Goal: Task Accomplishment & Management: Complete application form

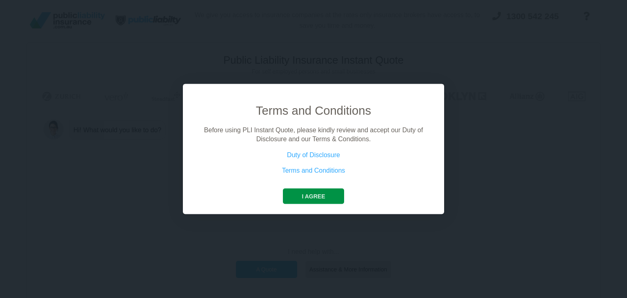
click at [326, 195] on button "I agree" at bounding box center [313, 196] width 61 height 16
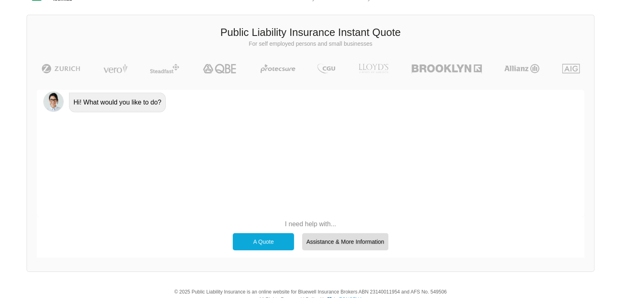
scroll to position [41, 0]
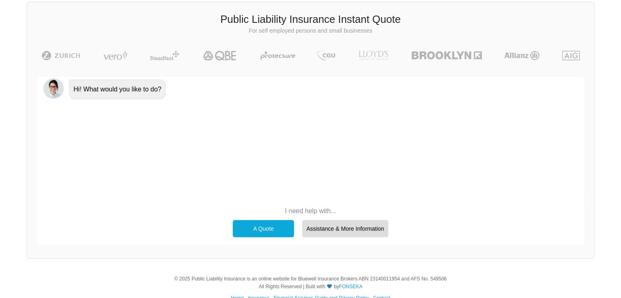
click at [267, 229] on div "A Quote" at bounding box center [263, 228] width 61 height 17
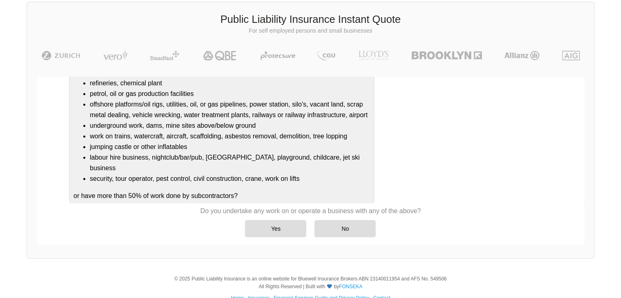
scroll to position [96, 0]
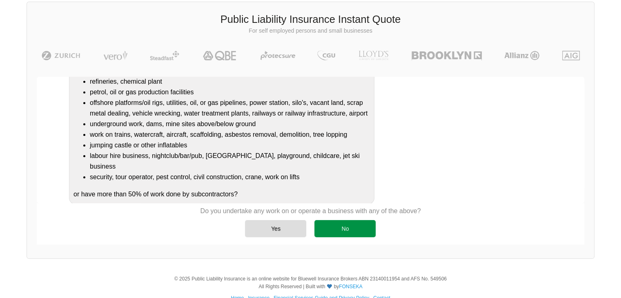
click at [350, 224] on div "No" at bounding box center [344, 228] width 61 height 17
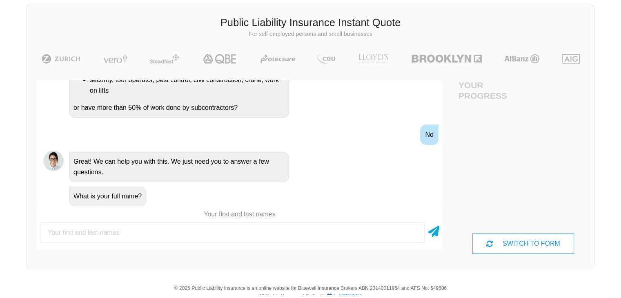
scroll to position [41, 0]
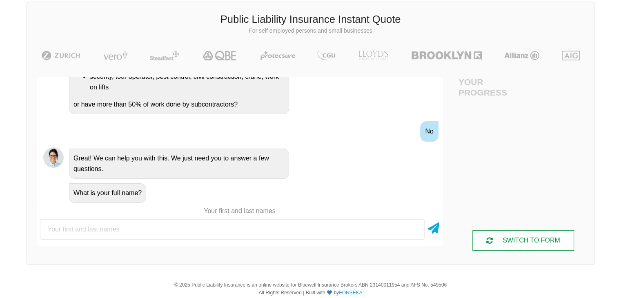
click at [517, 245] on div "SWITCH TO FORM" at bounding box center [522, 240] width 101 height 20
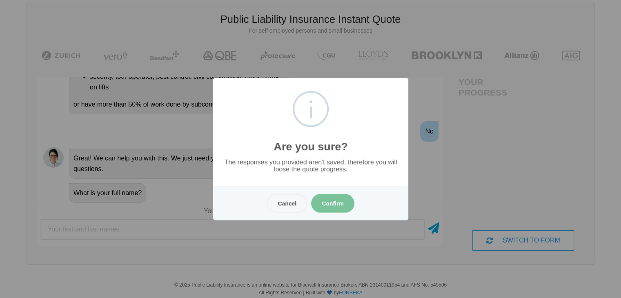
click at [340, 202] on button "Confirm" at bounding box center [332, 203] width 43 height 19
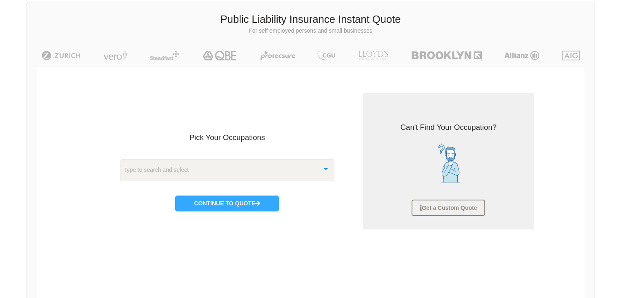
scroll to position [20, 0]
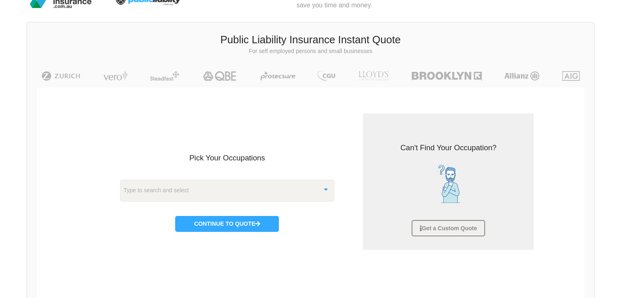
click at [239, 192] on div "Type to search and select" at bounding box center [227, 191] width 215 height 22
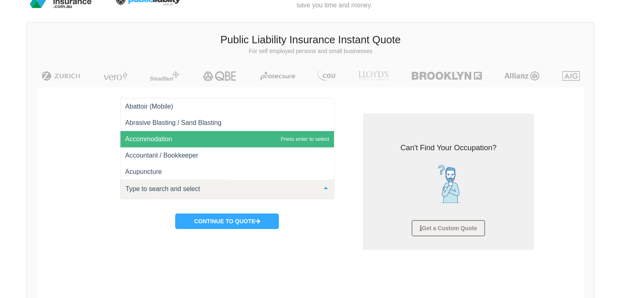
click at [193, 141] on span "Accommodation" at bounding box center [227, 139] width 214 height 16
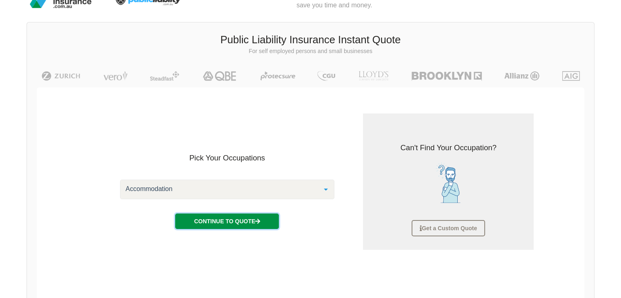
click at [235, 220] on button "Continue to Quote" at bounding box center [227, 222] width 104 height 16
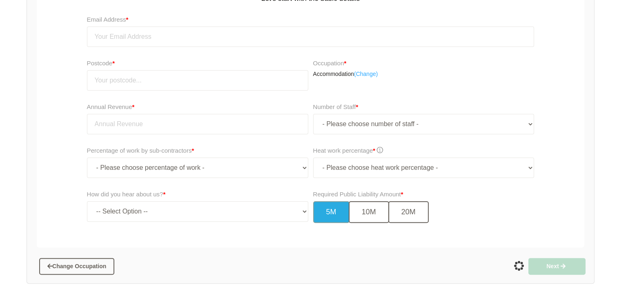
scroll to position [216, 0]
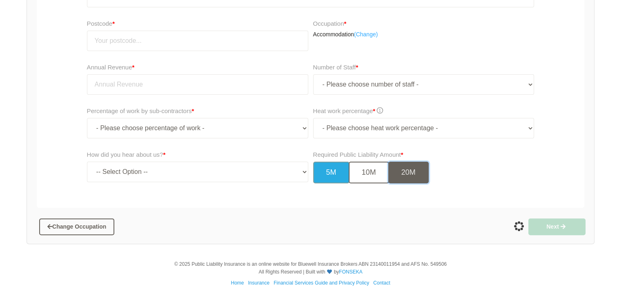
click at [415, 172] on button "20M" at bounding box center [408, 173] width 40 height 22
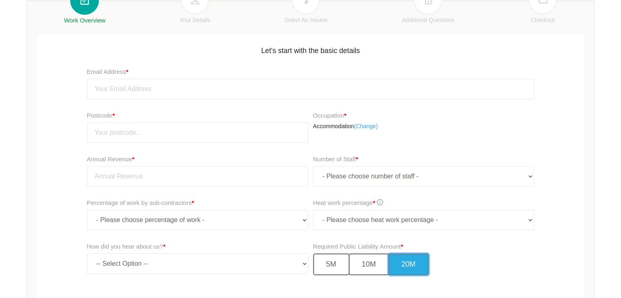
scroll to position [12, 0]
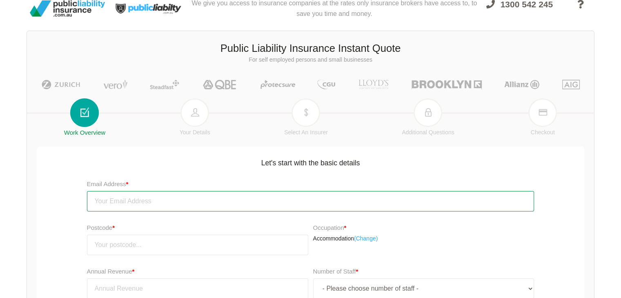
click at [160, 204] on input "email" at bounding box center [311, 201] width 448 height 20
type input "c"
type input "[DOMAIN_NAME]"
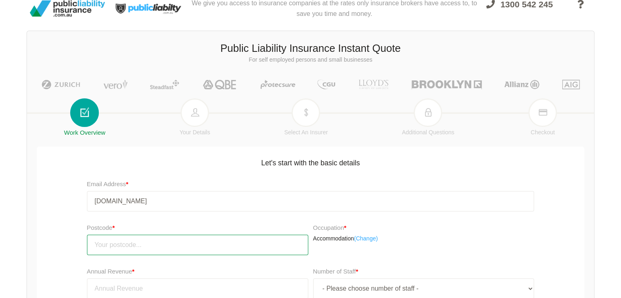
click at [177, 252] on input "number" at bounding box center [197, 245] width 221 height 20
type input "4756"
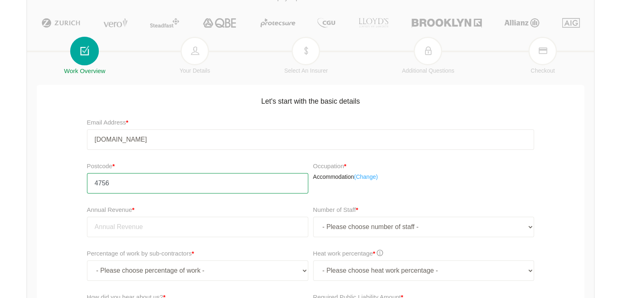
scroll to position [94, 0]
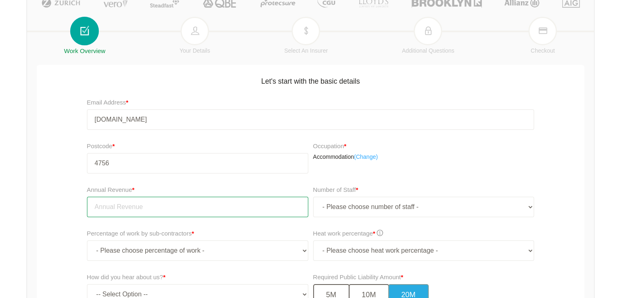
click at [125, 208] on input "tel" at bounding box center [197, 207] width 221 height 20
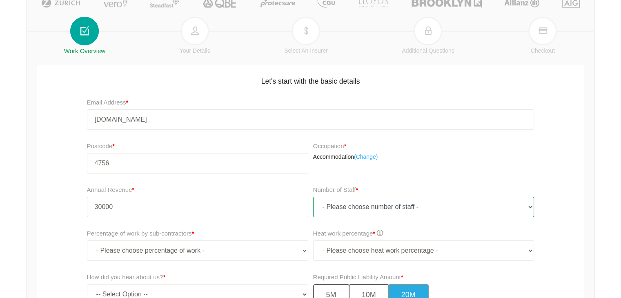
type input "30,000.00"
click at [371, 207] on select "- Please choose number of staff - 1 2 3 4 5 6 7 8 9 10 11+" at bounding box center [423, 207] width 221 height 20
select select "2"
click at [313, 197] on select "- Please choose number of staff - 1 2 3 4 5 6 7 8 9 10 11+" at bounding box center [423, 207] width 221 height 20
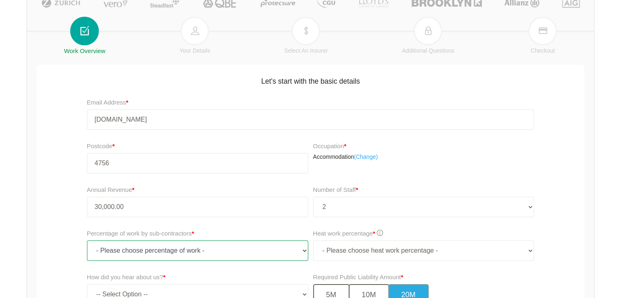
click at [219, 254] on select "- Please choose percentage of work - 0% 0 to 9.99% 10% to 19.99% 20% to 29.99% …" at bounding box center [197, 251] width 221 height 20
select select "0"
click at [87, 241] on select "- Please choose percentage of work - 0% 0 to 9.99% 10% to 19.99% 20% to 29.99% …" at bounding box center [197, 251] width 221 height 20
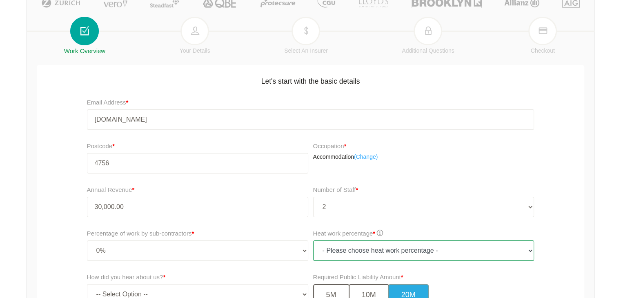
click at [495, 247] on select "- Please choose heat work percentage - 0% 0 to 5% Above 5%" at bounding box center [423, 251] width 221 height 20
select select "0"
click at [313, 241] on select "- Please choose heat work percentage - 0% 0 to 5% Above 5%" at bounding box center [423, 251] width 221 height 20
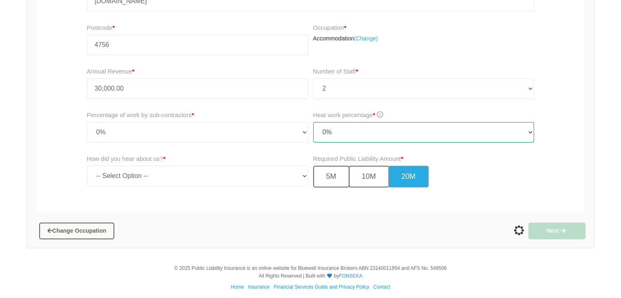
scroll to position [216, 0]
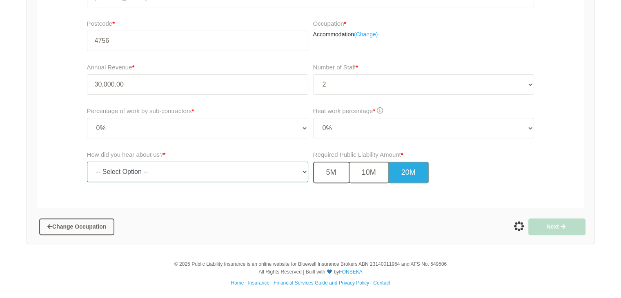
click at [181, 172] on select "-- Select Option -- TV Commercial Google Search Bing Search Referred by Someone…" at bounding box center [197, 172] width 221 height 20
select select "google"
click at [87, 162] on select "-- Select Option -- TV Commercial Google Search Bing Search Referred by Someone…" at bounding box center [197, 172] width 221 height 20
click at [370, 167] on button "10M" at bounding box center [369, 173] width 40 height 22
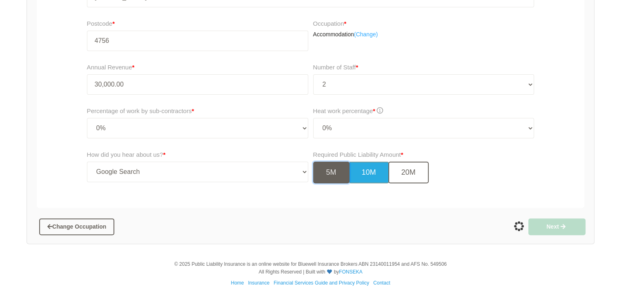
click at [326, 173] on button "5M" at bounding box center [331, 173] width 36 height 22
